Goal: Information Seeking & Learning: Learn about a topic

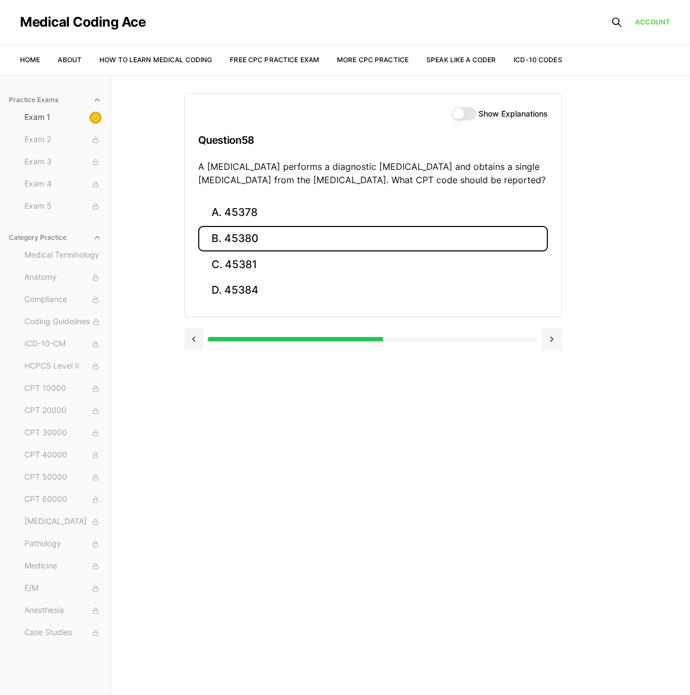
click at [238, 233] on button "B. 45380" at bounding box center [373, 239] width 350 height 26
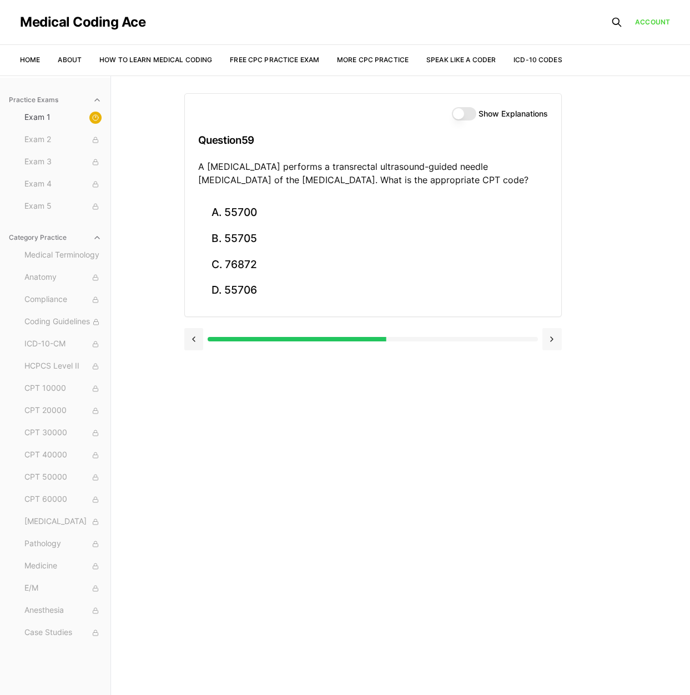
click at [556, 334] on button at bounding box center [551, 339] width 19 height 22
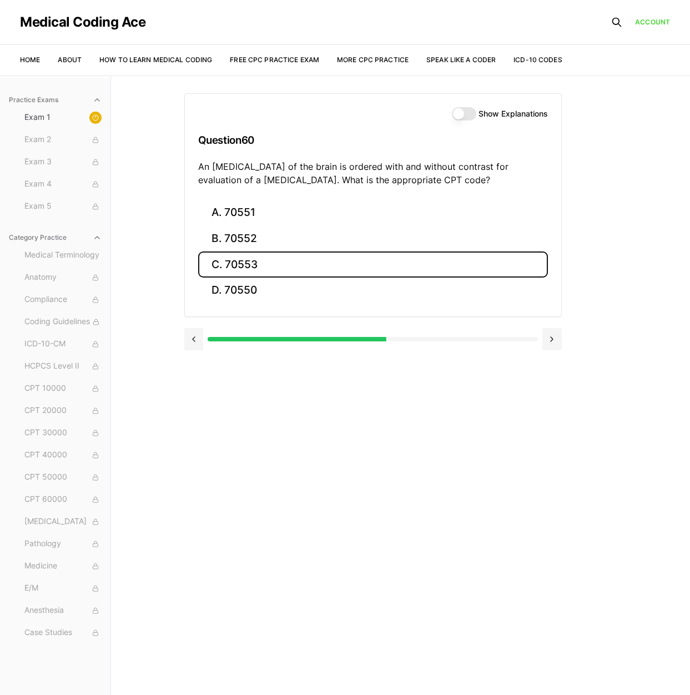
click at [257, 268] on button "C. 70553" at bounding box center [373, 264] width 350 height 26
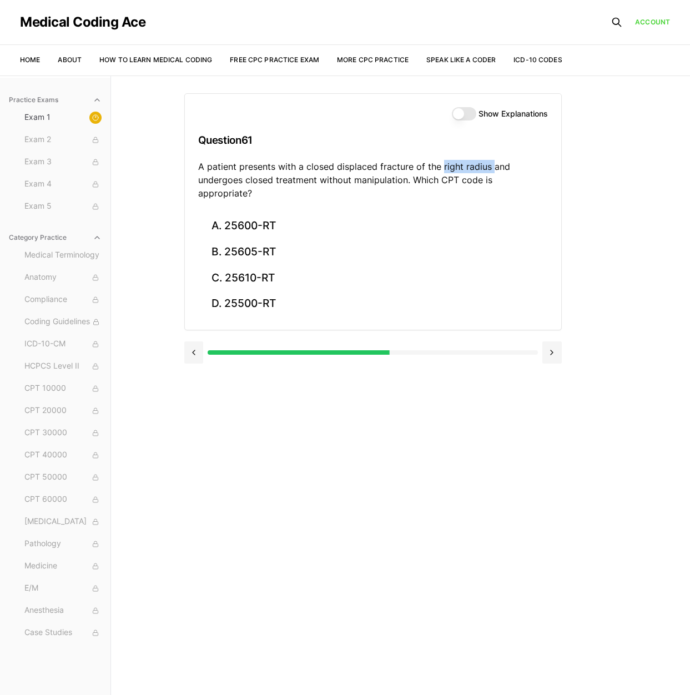
drag, startPoint x: 442, startPoint y: 164, endPoint x: 490, endPoint y: 162, distance: 48.4
click at [490, 162] on p "A patient presents with a closed displaced fracture of the right radius and und…" at bounding box center [373, 180] width 350 height 40
copy p "right radius"
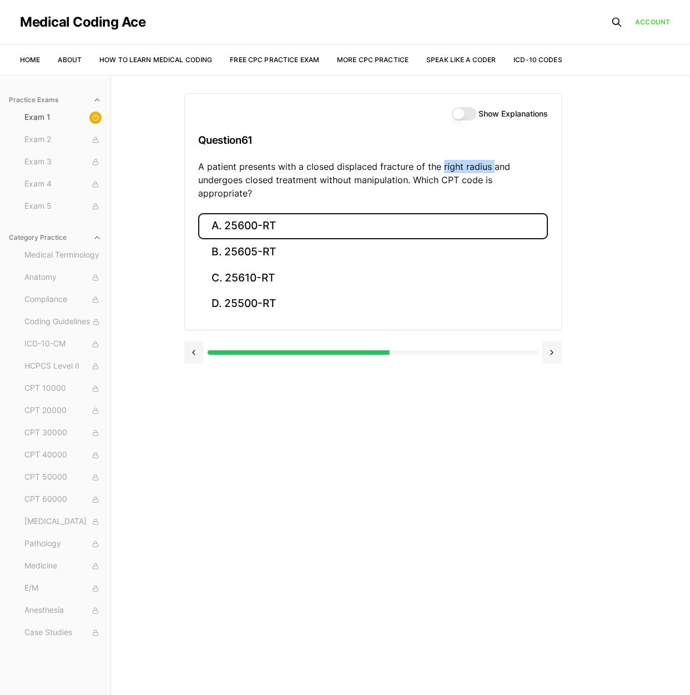
click at [271, 213] on button "A. 25600-RT" at bounding box center [373, 226] width 350 height 26
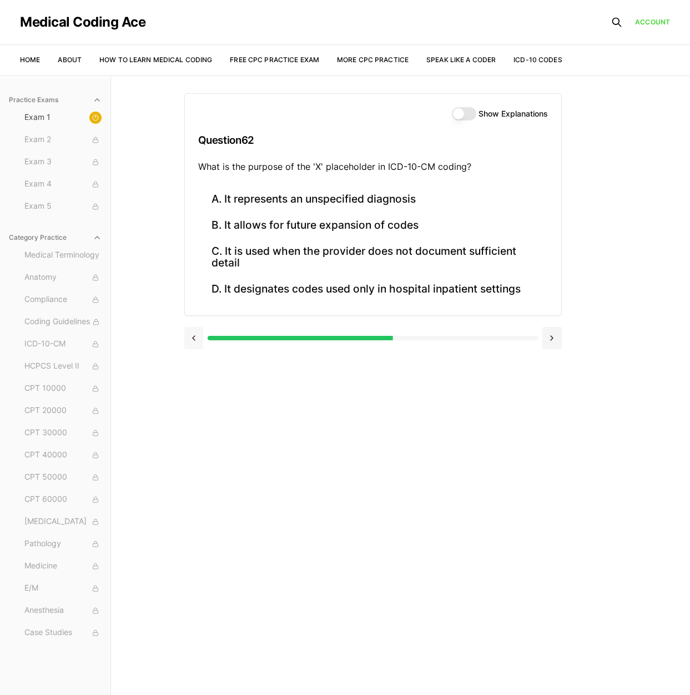
click at [188, 337] on button at bounding box center [193, 338] width 19 height 22
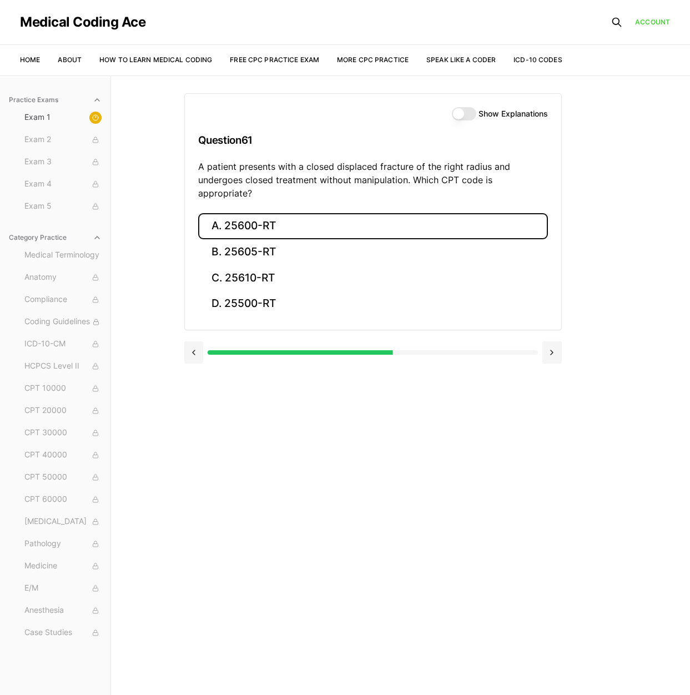
click at [313, 213] on button "A. 25600-RT" at bounding box center [373, 226] width 350 height 26
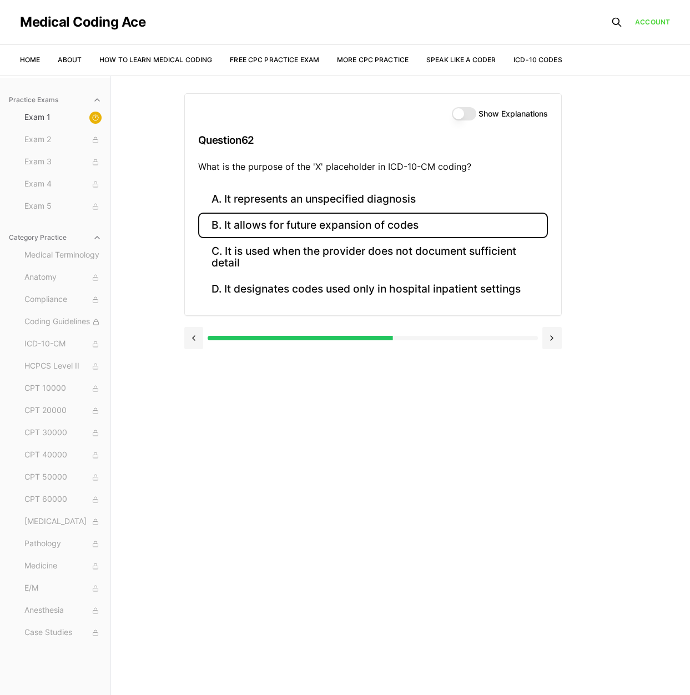
click at [249, 224] on button "B. It allows for future expansion of codes" at bounding box center [373, 226] width 350 height 26
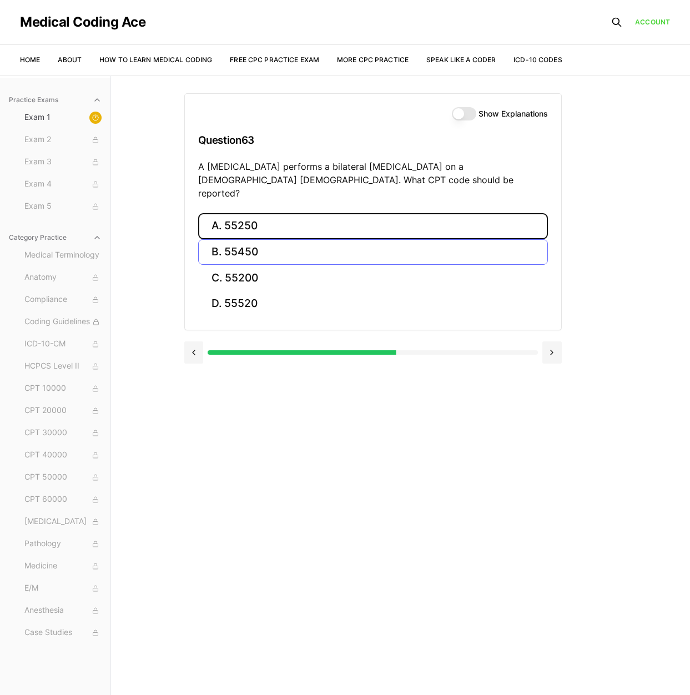
drag, startPoint x: 247, startPoint y: 213, endPoint x: 286, endPoint y: 230, distance: 42.8
click at [247, 213] on button "A. 55250" at bounding box center [373, 226] width 350 height 26
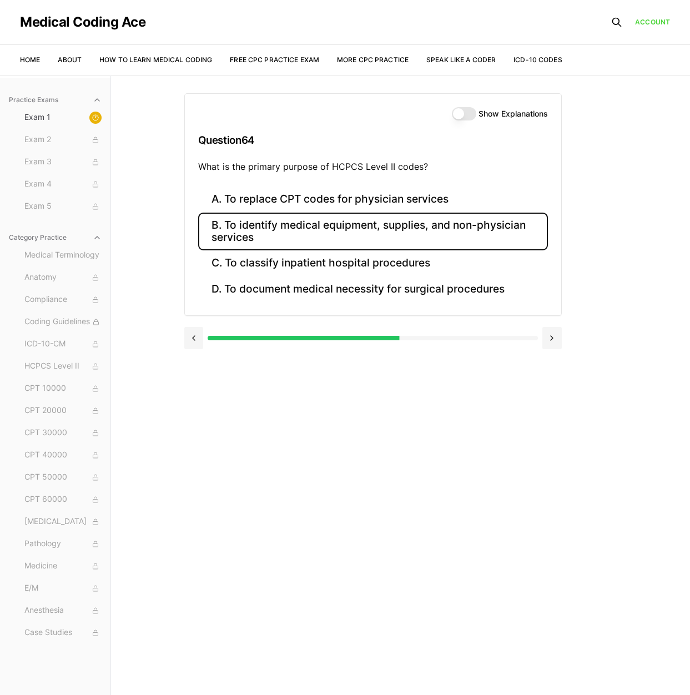
click at [293, 240] on button "B. To identify medical equipment, supplies, and non-physician services" at bounding box center [373, 232] width 350 height 38
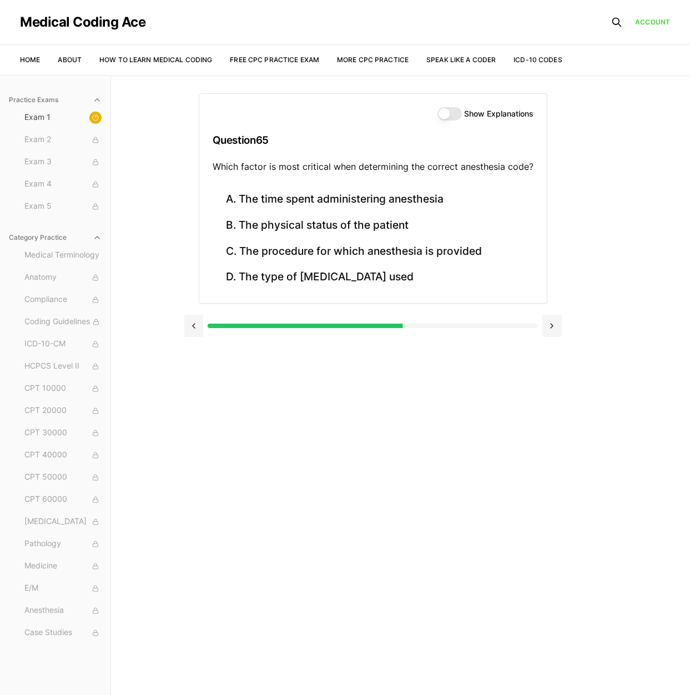
click at [407, 325] on div at bounding box center [373, 326] width 330 height 4
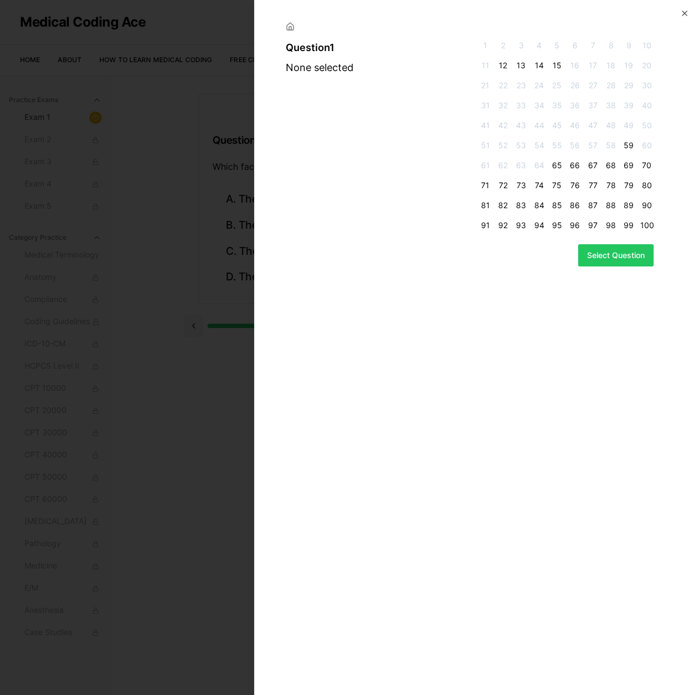
click at [629, 146] on span "59" at bounding box center [628, 145] width 13 height 11
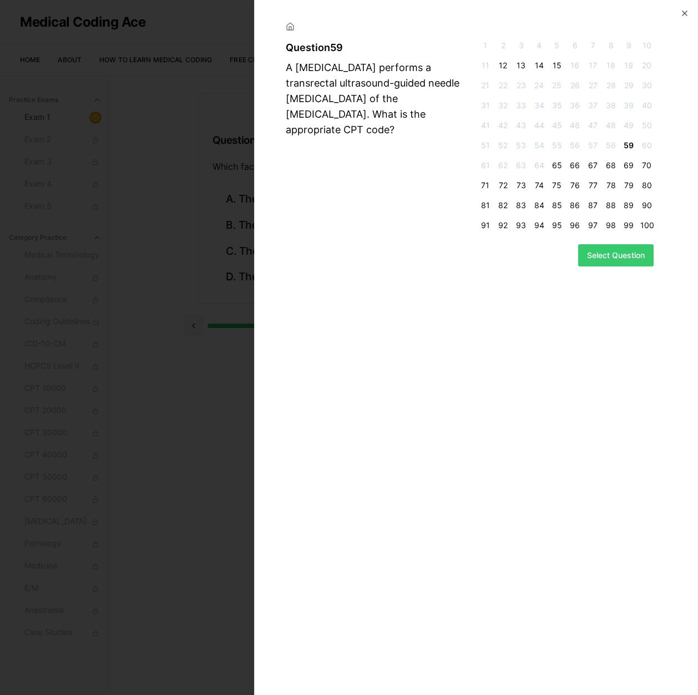
click at [589, 256] on button "Select Question" at bounding box center [615, 255] width 75 height 22
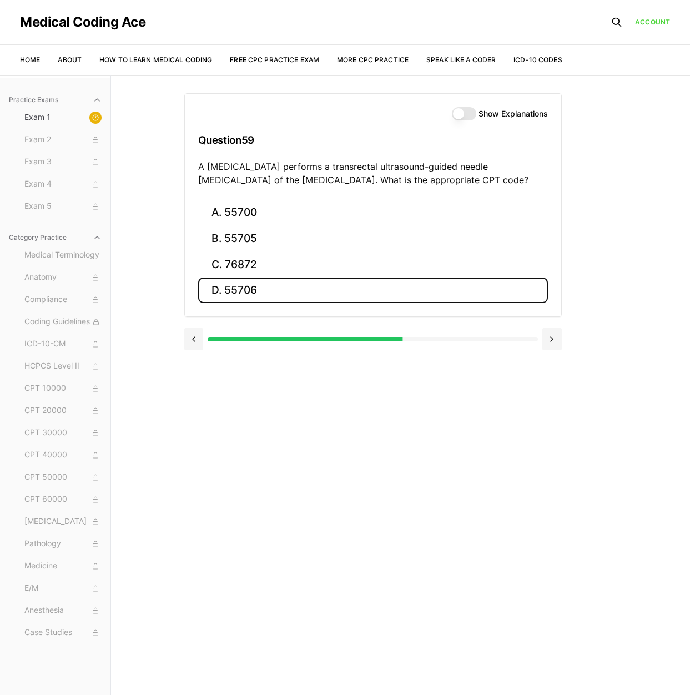
click at [248, 284] on button "D. 55706" at bounding box center [373, 291] width 350 height 26
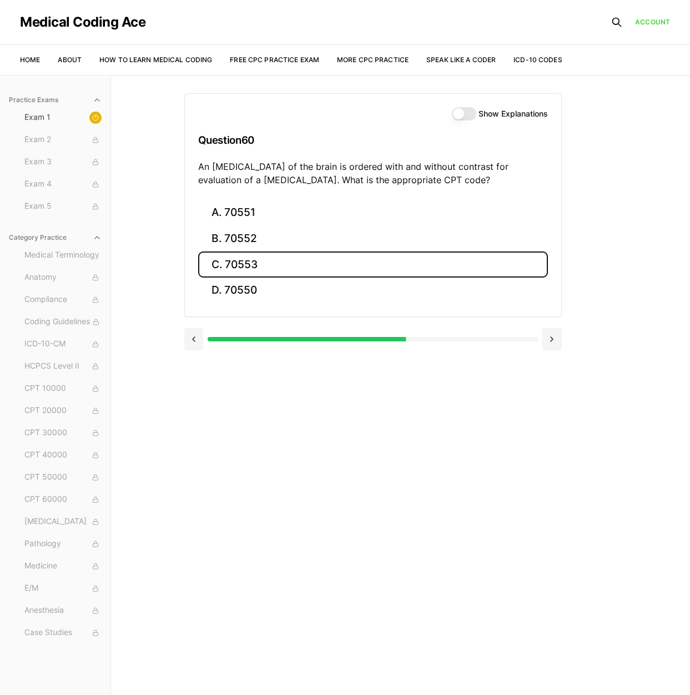
click at [415, 341] on div at bounding box center [373, 339] width 330 height 4
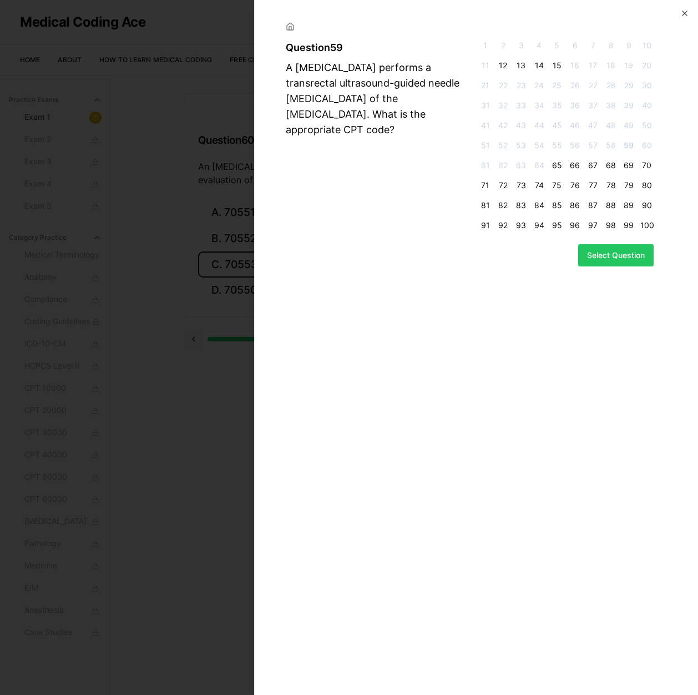
click at [558, 164] on span "65" at bounding box center [557, 165] width 13 height 11
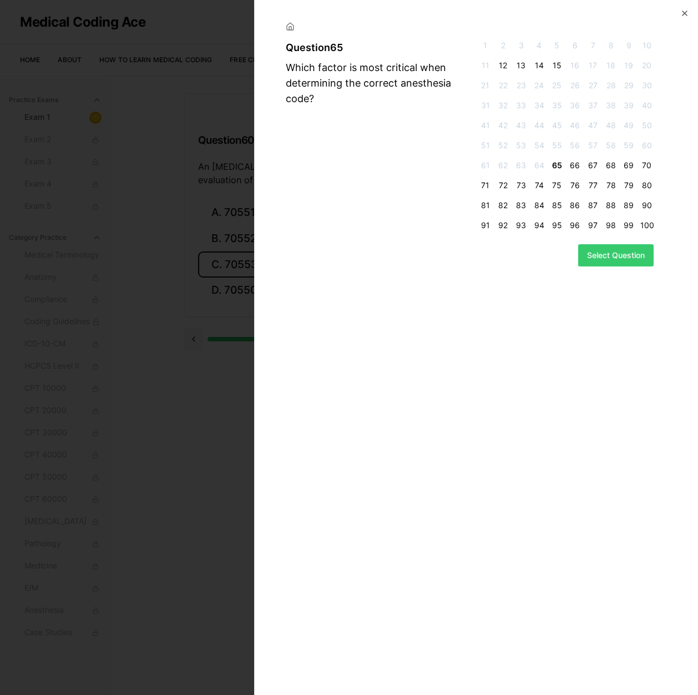
click at [605, 257] on button "Select Question" at bounding box center [615, 255] width 75 height 22
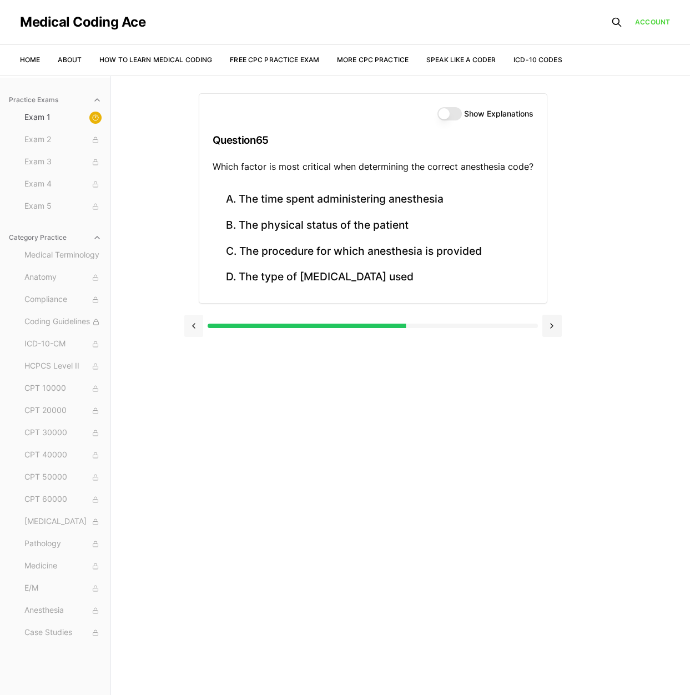
click at [197, 326] on button at bounding box center [193, 326] width 19 height 22
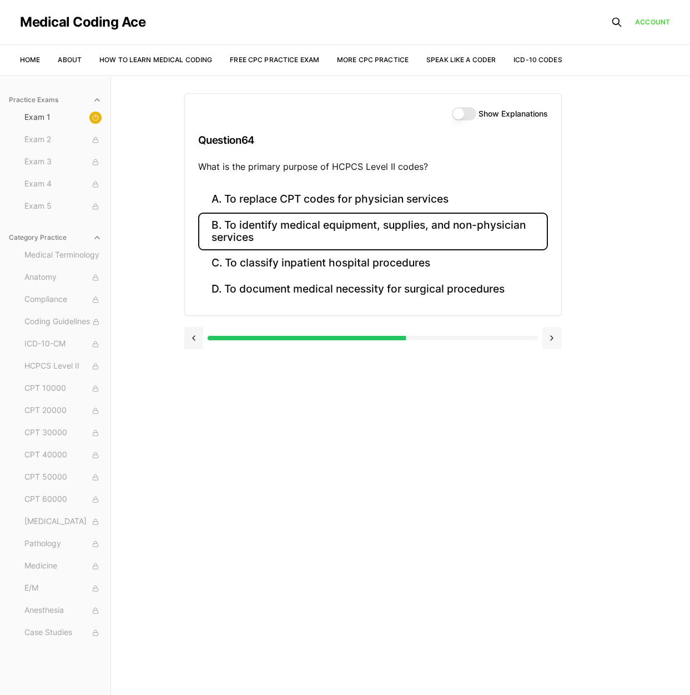
click at [549, 341] on button at bounding box center [551, 338] width 19 height 22
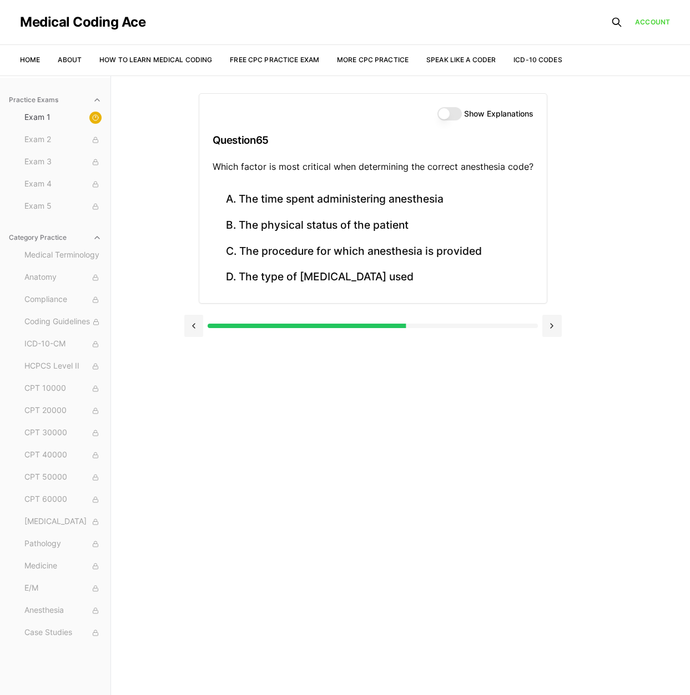
click at [542, 315] on button at bounding box center [551, 326] width 19 height 22
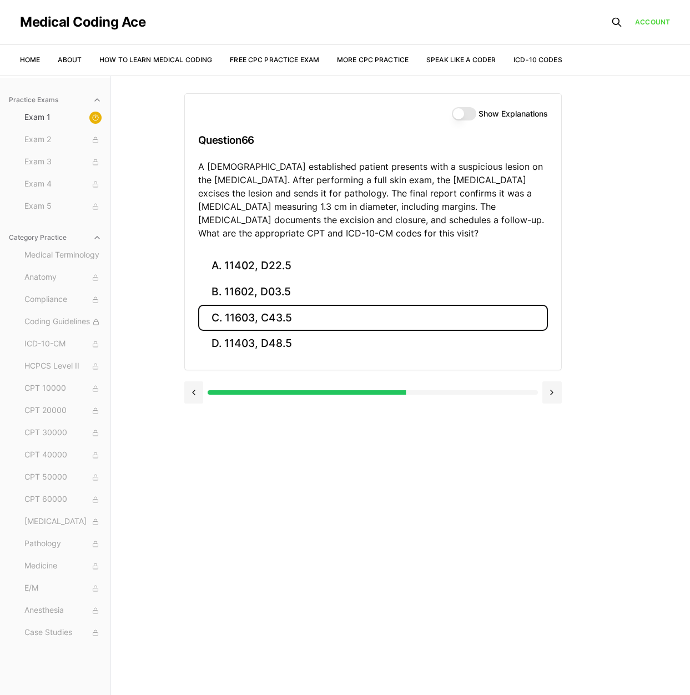
click at [216, 321] on button "C. 11603, C43.5" at bounding box center [373, 318] width 350 height 26
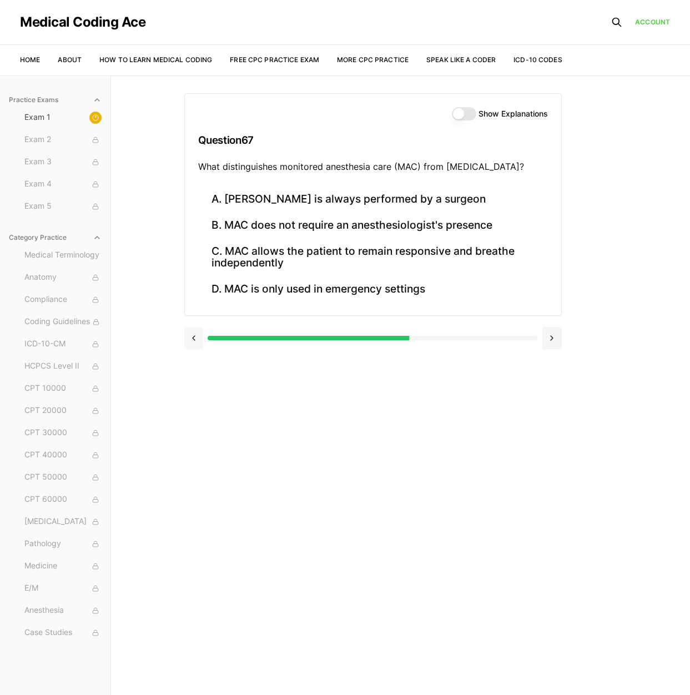
click at [190, 342] on button at bounding box center [193, 338] width 19 height 22
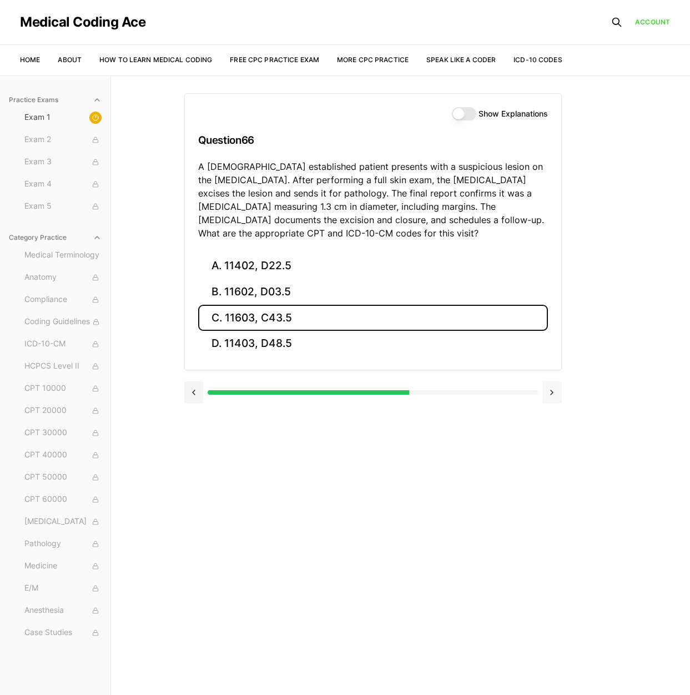
click at [557, 388] on button at bounding box center [551, 392] width 19 height 22
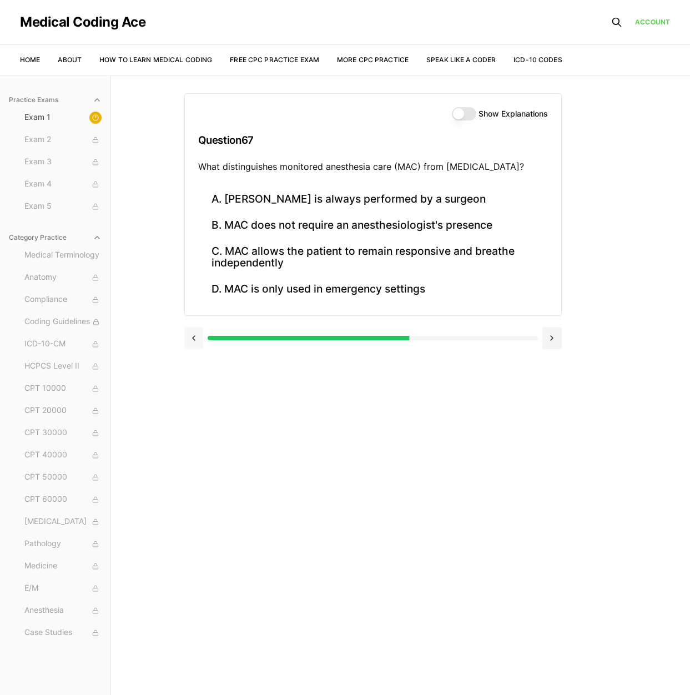
click at [197, 341] on button at bounding box center [193, 338] width 19 height 22
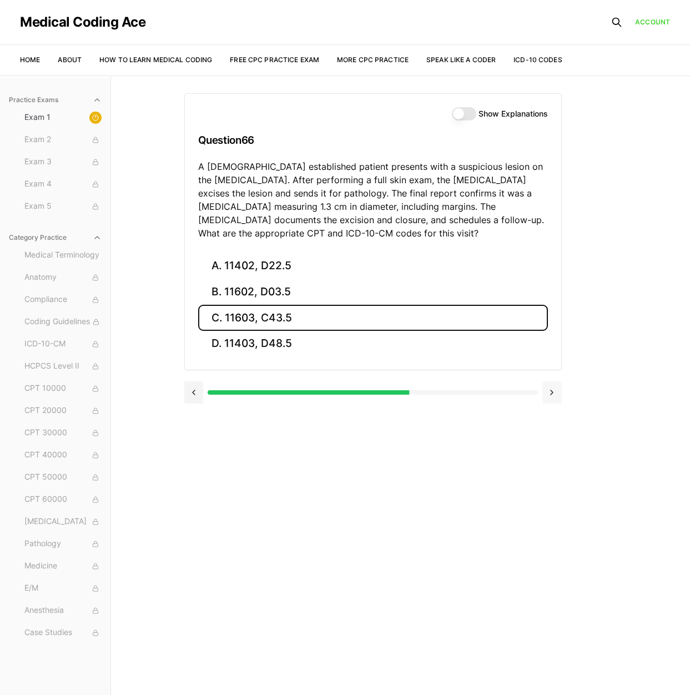
click at [555, 391] on button at bounding box center [551, 392] width 19 height 22
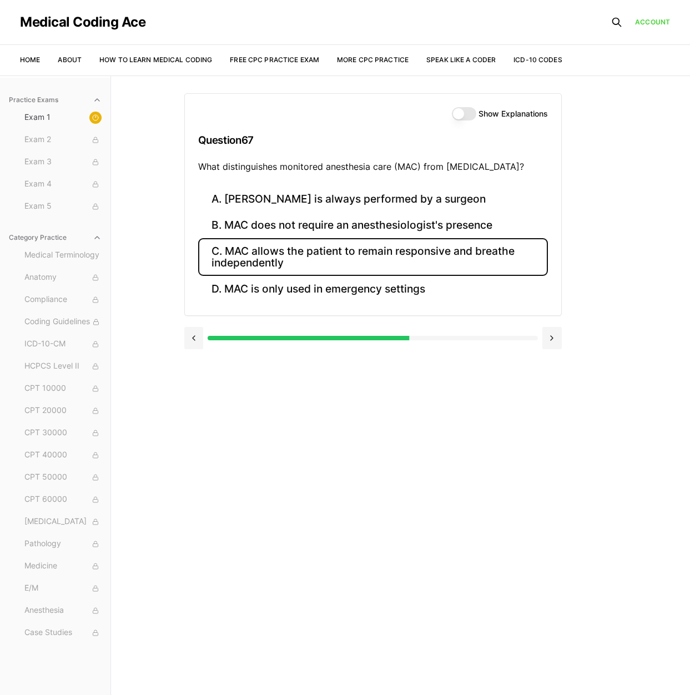
click at [318, 263] on button "C. MAC allows the patient to remain responsive and breathe independently" at bounding box center [373, 257] width 350 height 38
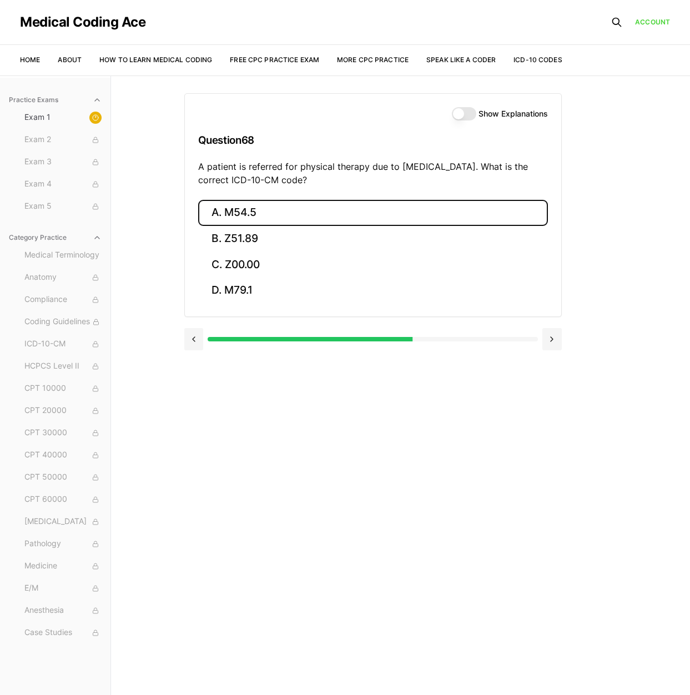
click at [254, 217] on button "A. M54.5" at bounding box center [373, 213] width 350 height 26
click at [229, 214] on button "A. 25260" at bounding box center [373, 213] width 350 height 26
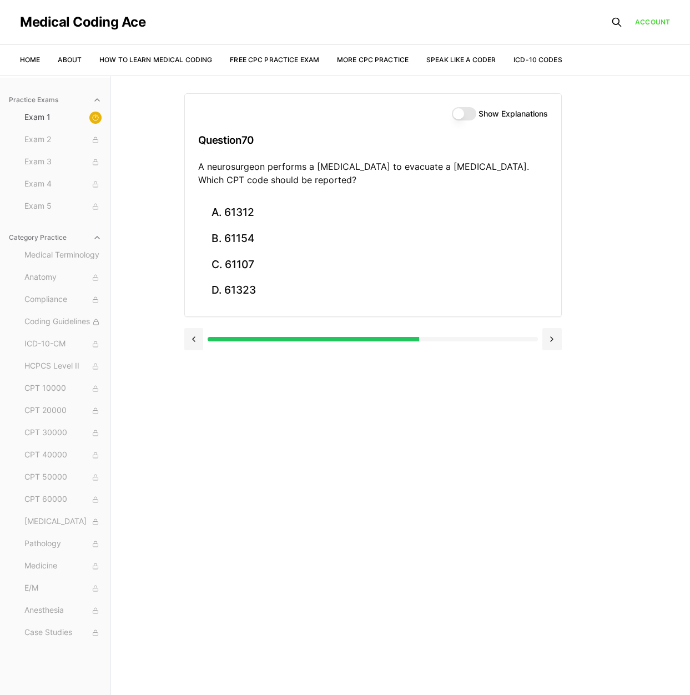
click at [427, 339] on div at bounding box center [373, 339] width 330 height 4
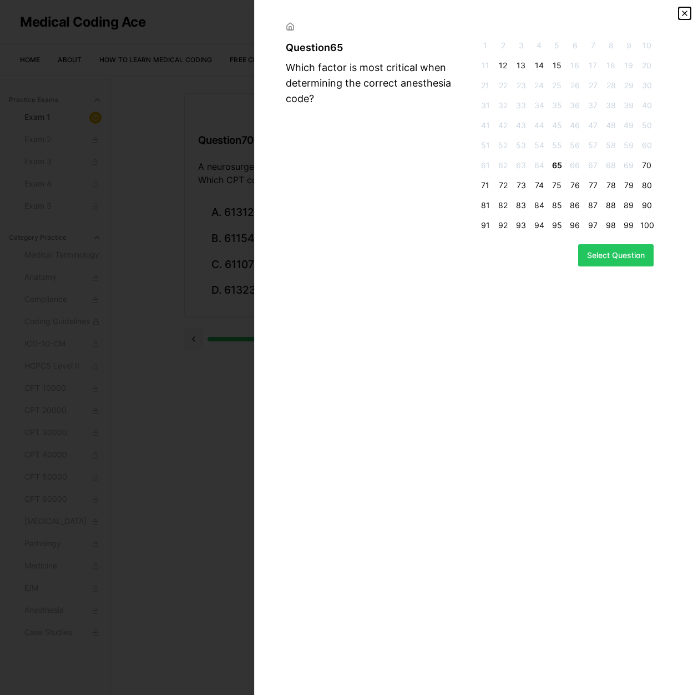
click at [686, 11] on icon "button" at bounding box center [685, 13] width 9 height 9
